Goal: Check status: Check status

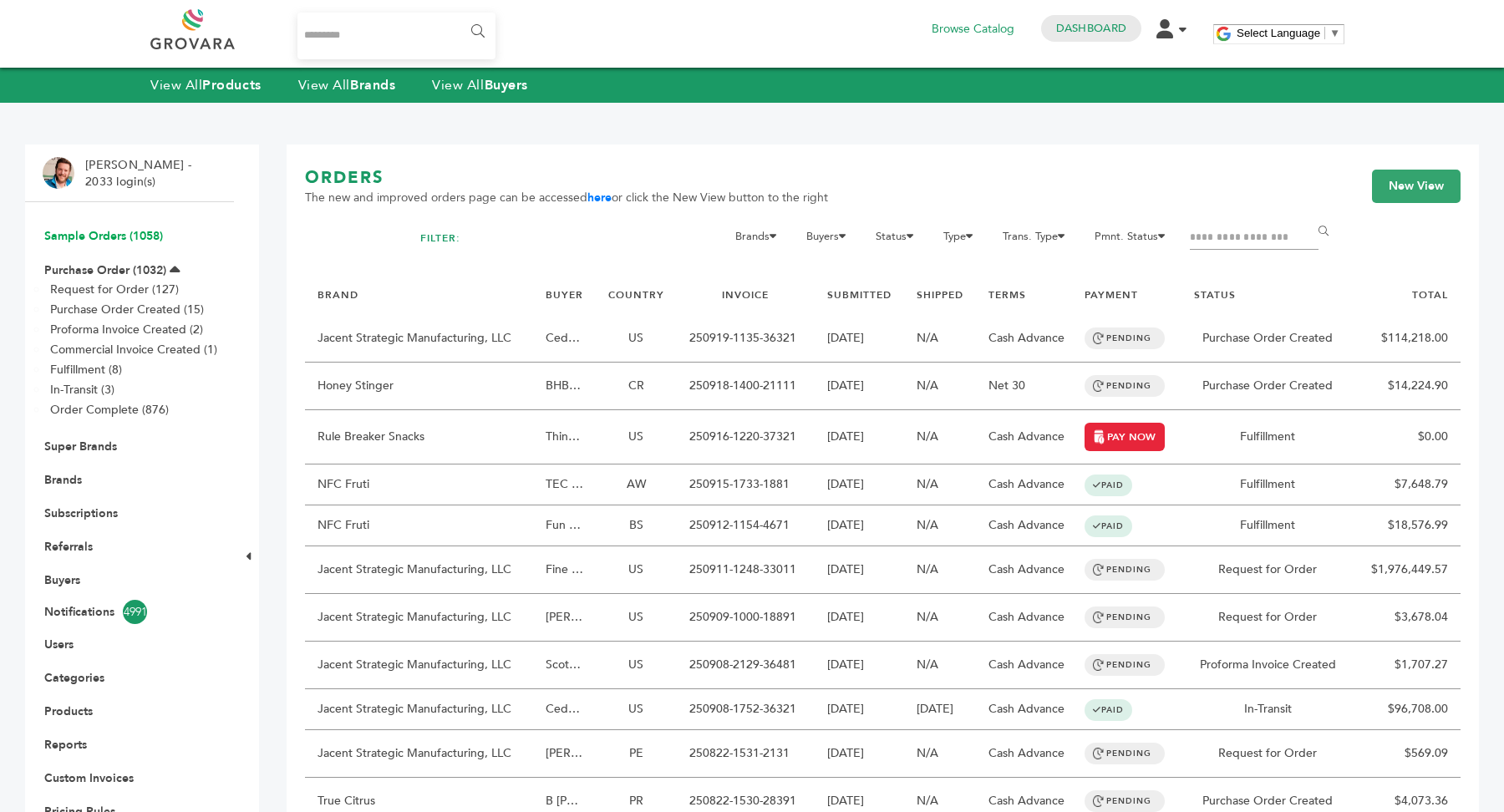
click at [124, 240] on link "Sample Orders (1058)" at bounding box center [103, 236] width 119 height 16
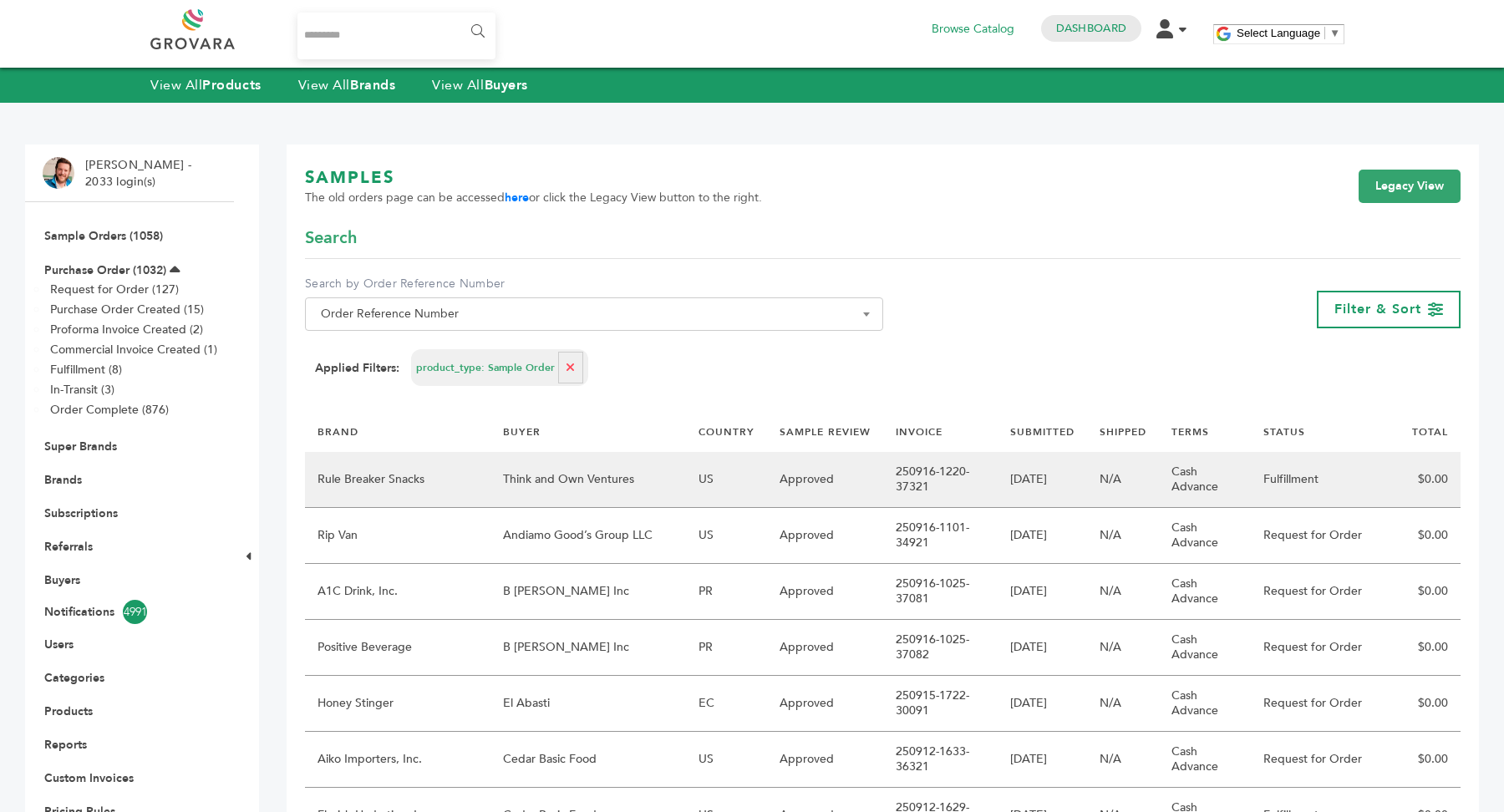
click at [665, 462] on td "Think and Own Ventures" at bounding box center [588, 480] width 196 height 56
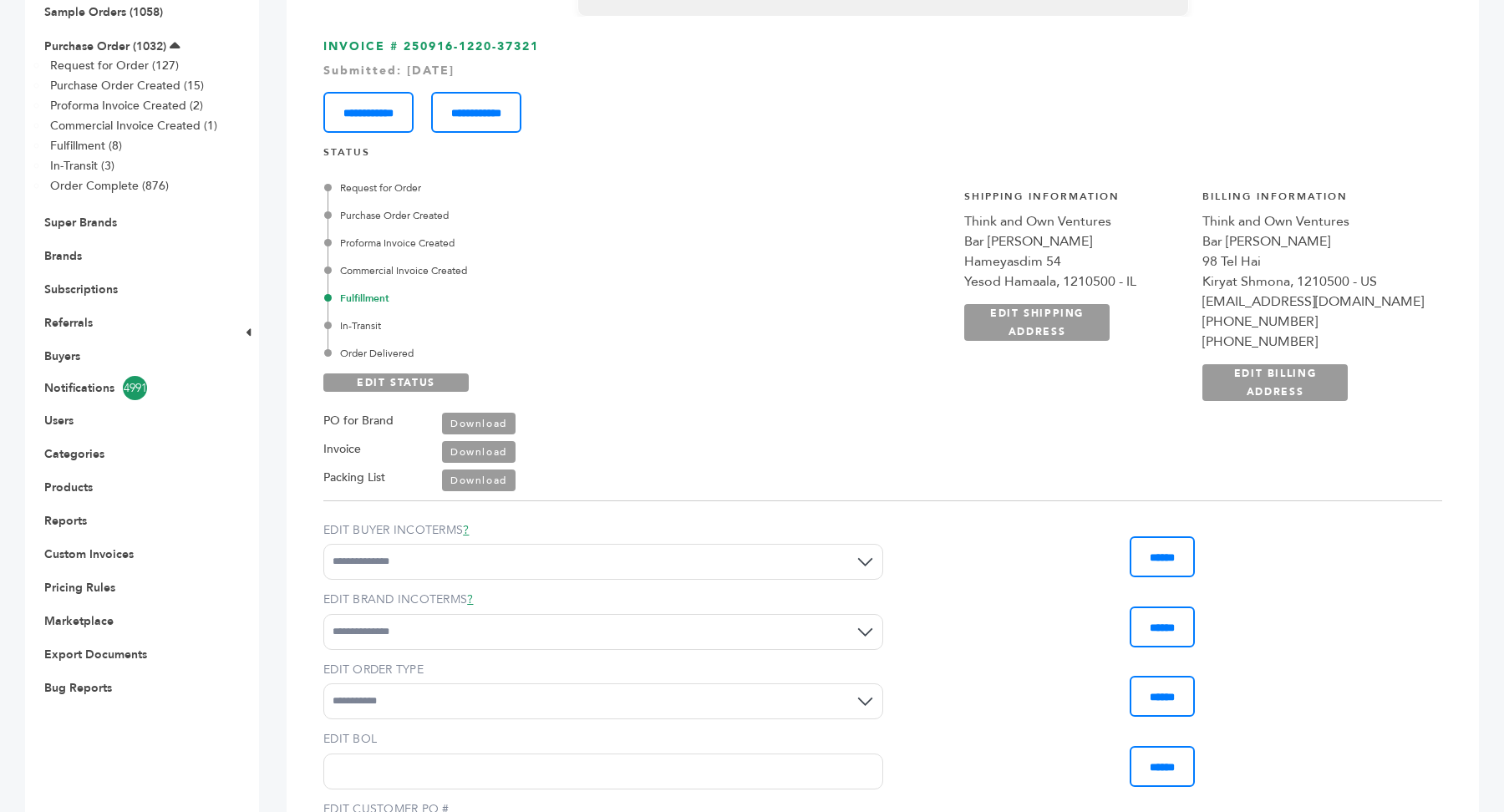
scroll to position [227, 0]
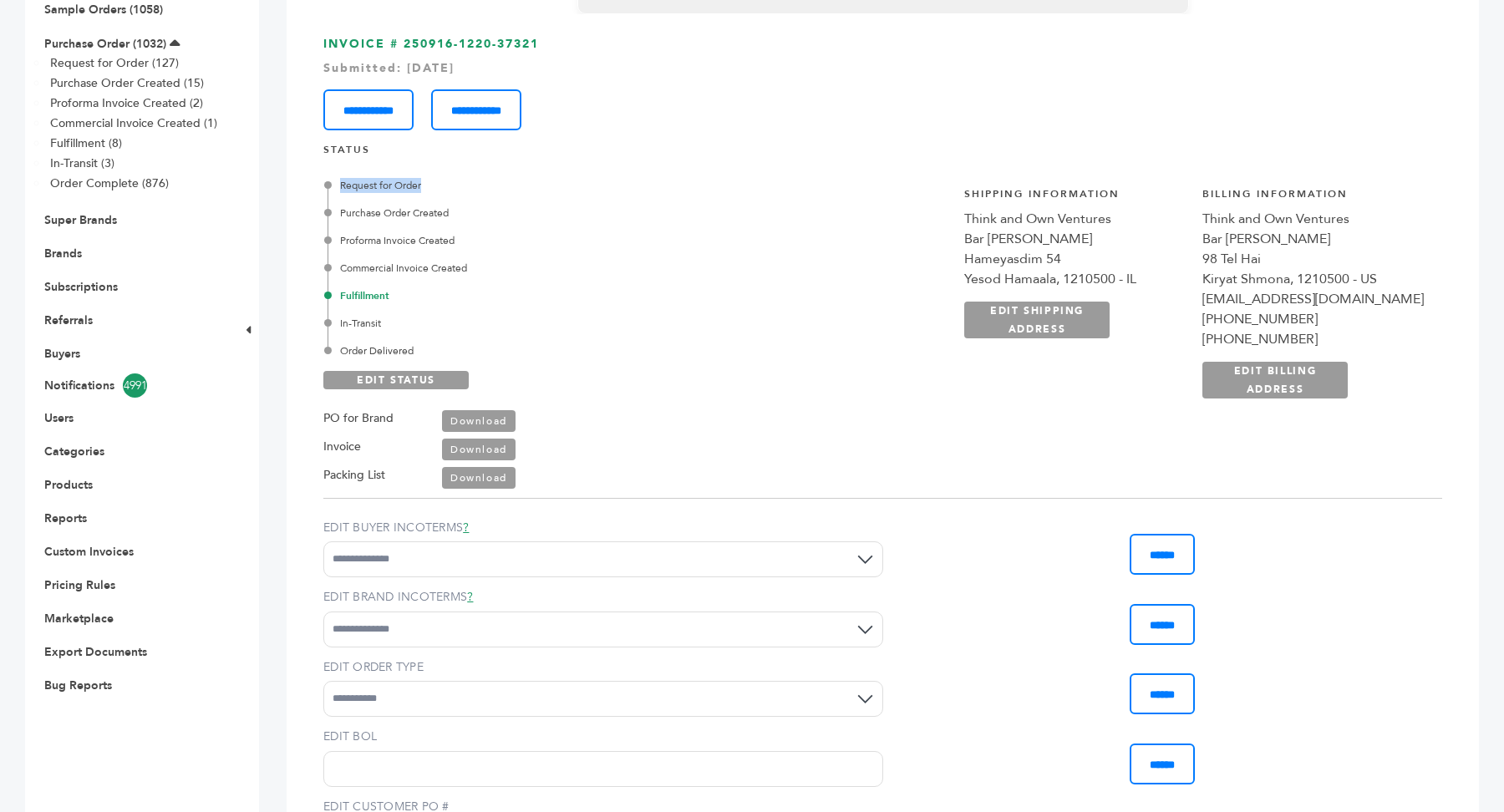
drag, startPoint x: 331, startPoint y: 187, endPoint x: 440, endPoint y: 187, distance: 109.0
click at [440, 187] on div "Request for Order" at bounding box center [522, 185] width 388 height 15
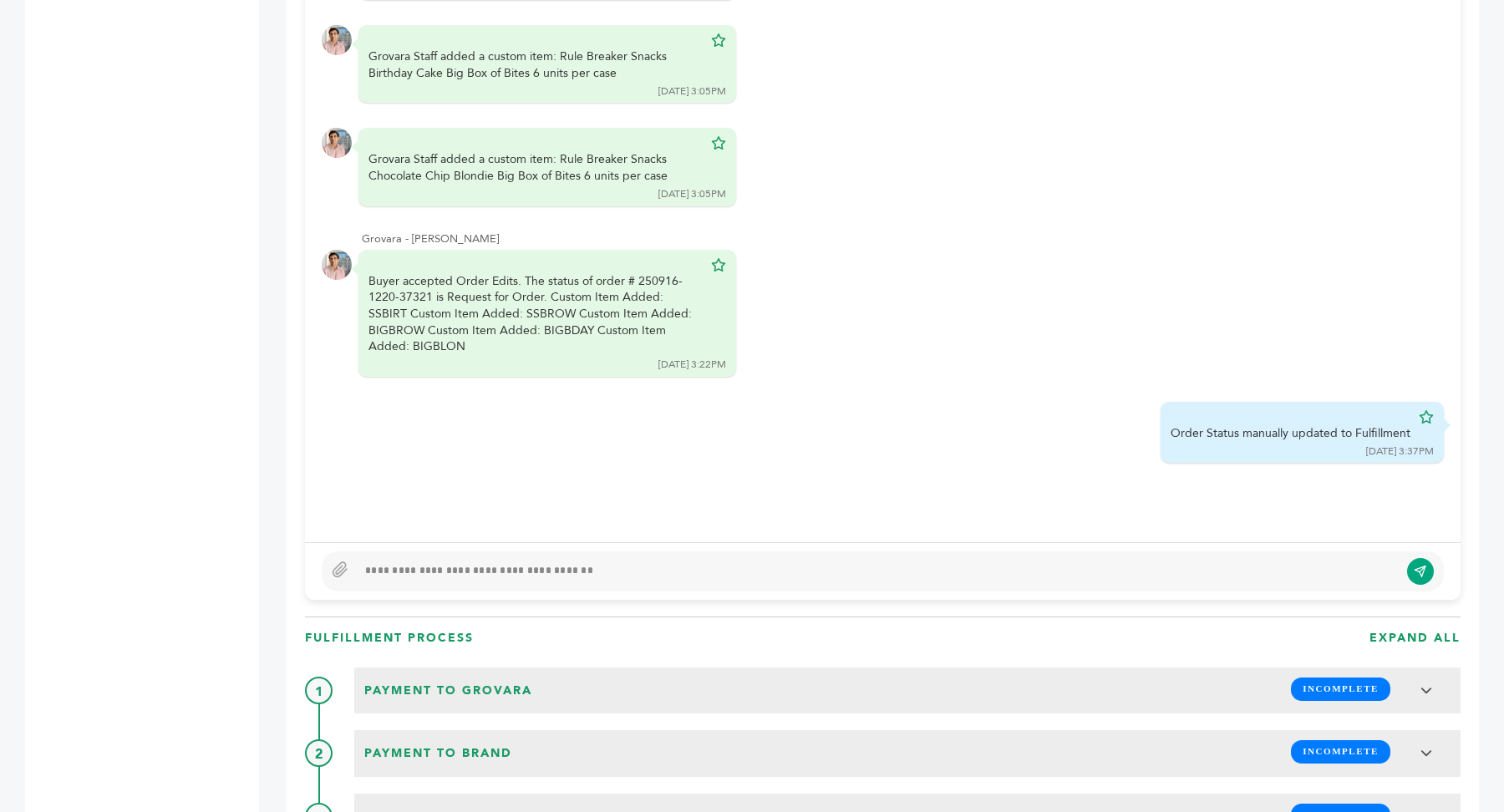
scroll to position [1287, 0]
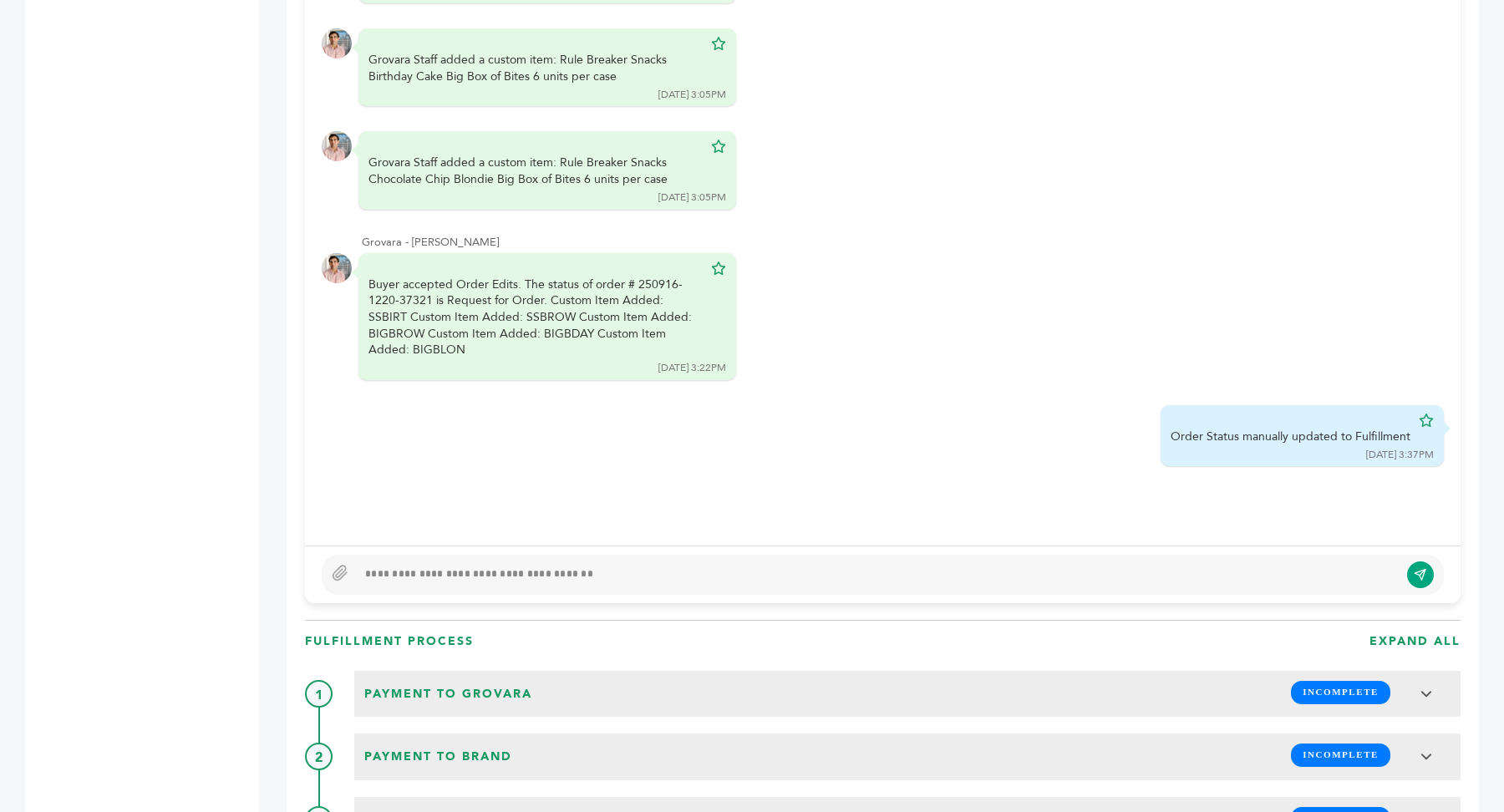
drag, startPoint x: 434, startPoint y: 579, endPoint x: 702, endPoint y: 578, distance: 268.0
click at [702, 578] on div at bounding box center [877, 574] width 1042 height 20
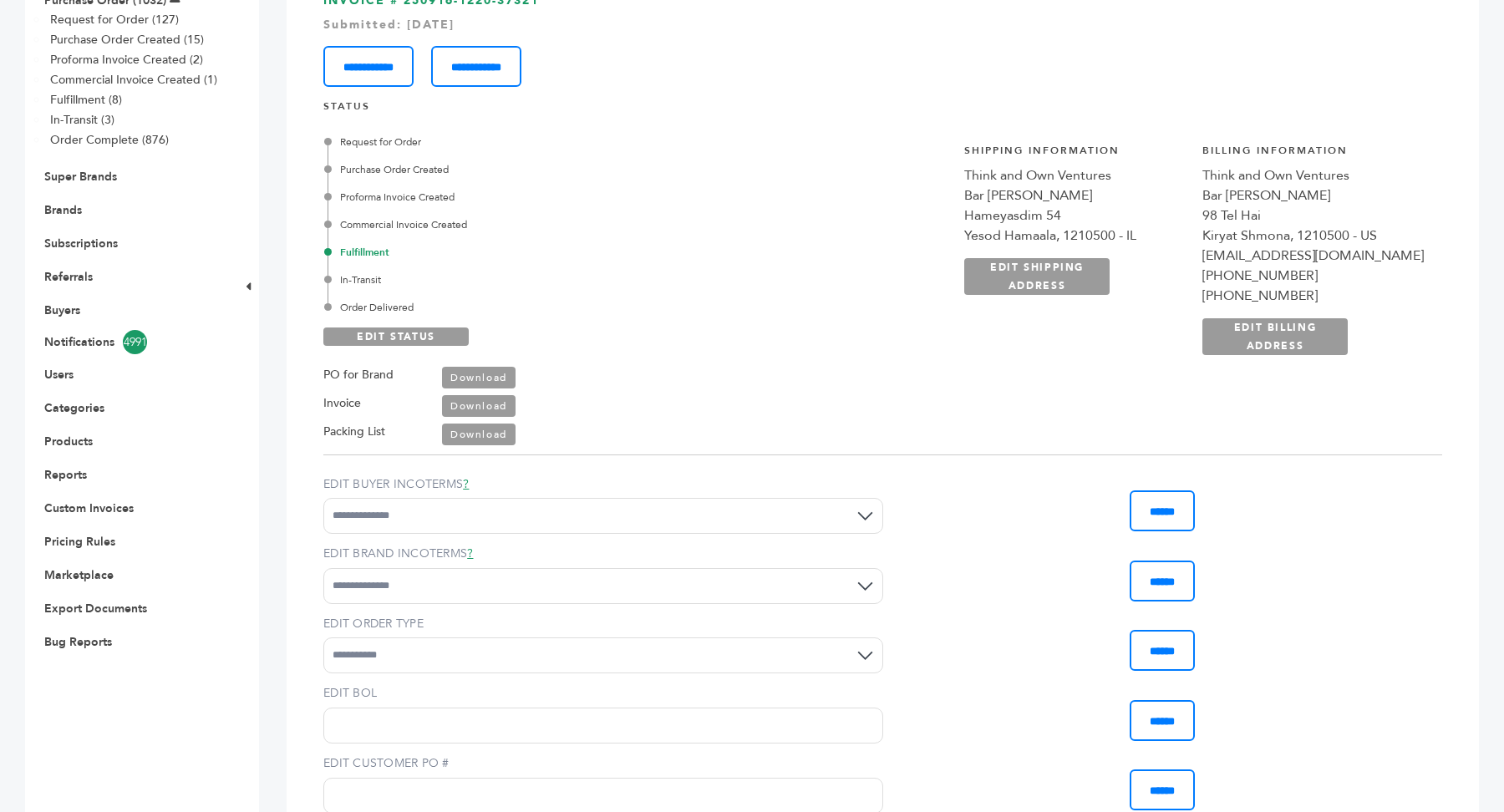
scroll to position [240, 0]
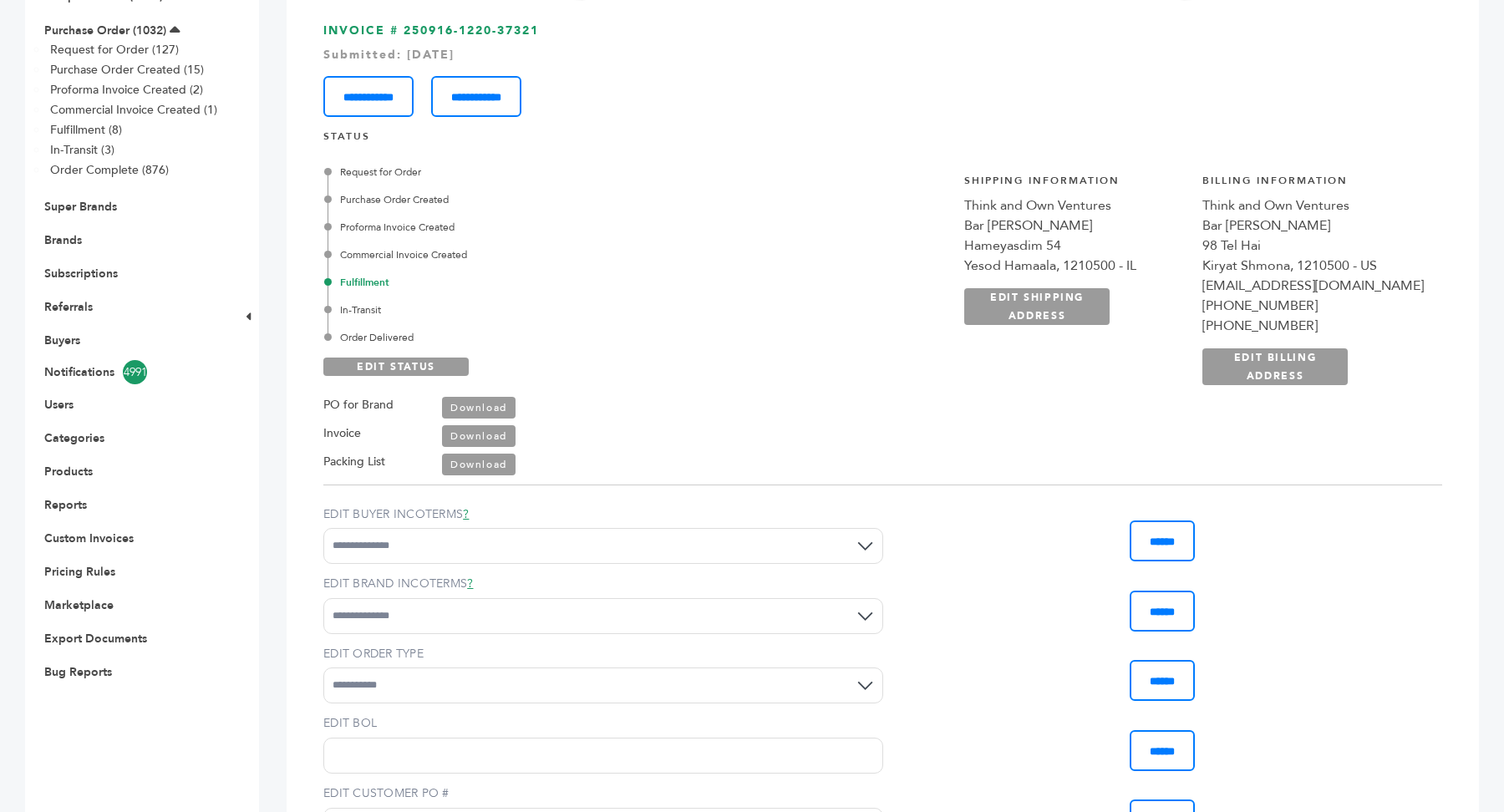
drag, startPoint x: 1053, startPoint y: 173, endPoint x: 1229, endPoint y: 272, distance: 201.9
click at [1186, 272] on div "**********" at bounding box center [1075, 279] width 221 height 212
drag, startPoint x: 943, startPoint y: 485, endPoint x: 1026, endPoint y: 366, distance: 145.1
click at [958, 456] on div "**********" at bounding box center [883, 438] width 1156 height 876
click at [942, 363] on div "Request for Order Purchase Order Created Proforma Invoice Created Commercial In…" at bounding box center [882, 314] width 1119 height 324
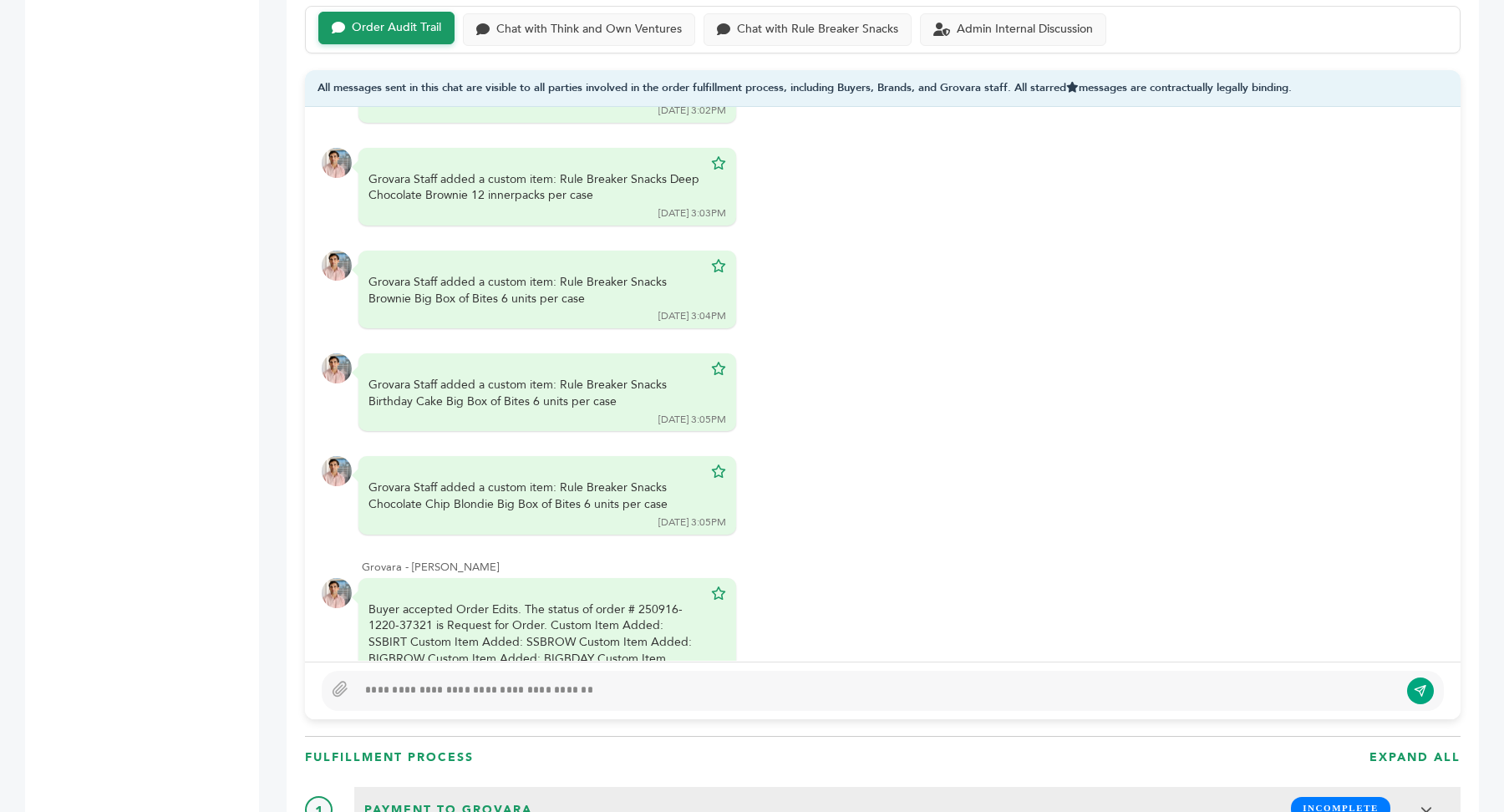
scroll to position [1092, 0]
